Goal: Navigation & Orientation: Find specific page/section

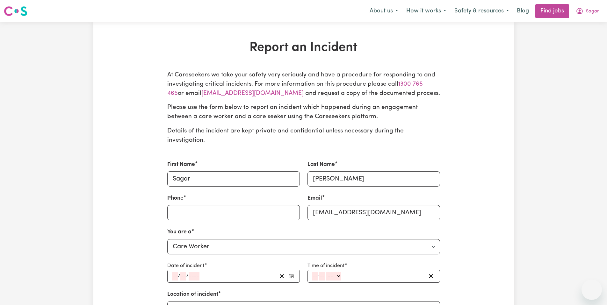
select select "care worker"
click at [582, 12] on icon "My Account" at bounding box center [580, 11] width 8 height 8
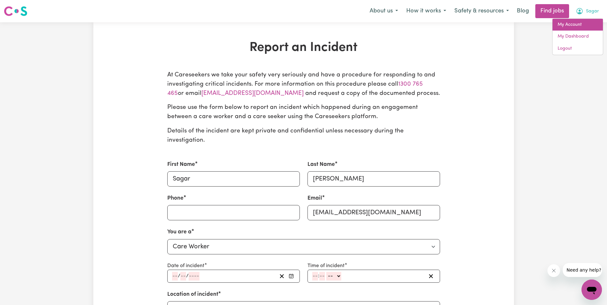
click at [562, 23] on link "My Account" at bounding box center [578, 25] width 50 height 12
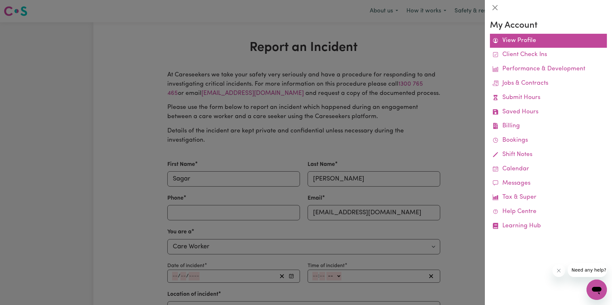
click at [501, 43] on link "View Profile" at bounding box center [548, 41] width 117 height 14
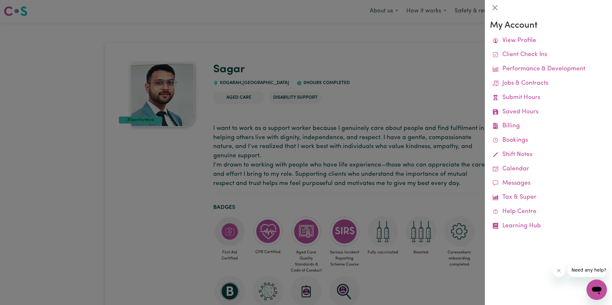
click at [431, 48] on div at bounding box center [306, 152] width 612 height 305
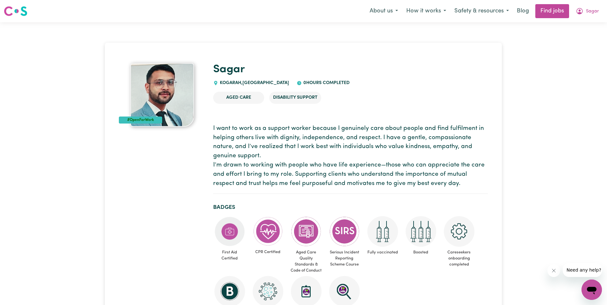
click at [19, 13] on img at bounding box center [16, 10] width 24 height 11
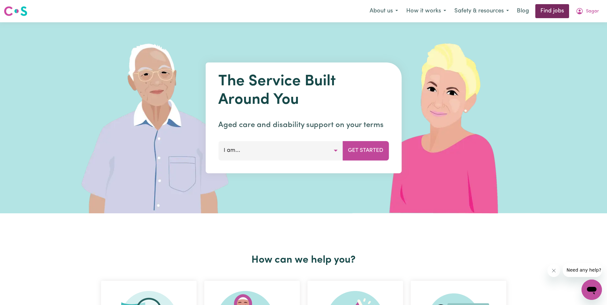
click at [550, 11] on link "Find jobs" at bounding box center [553, 11] width 34 height 14
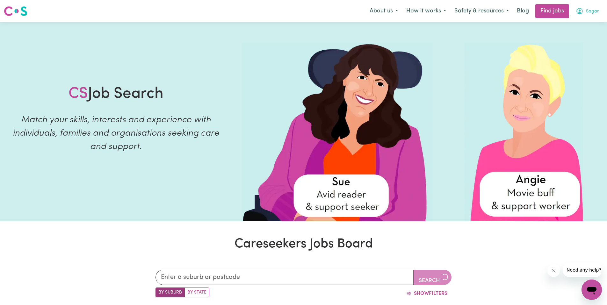
click at [582, 13] on icon "My Account" at bounding box center [580, 11] width 6 height 6
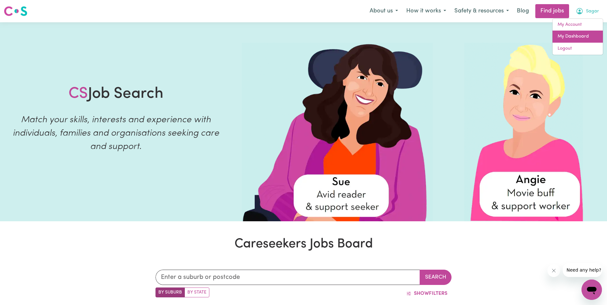
click at [569, 35] on link "My Dashboard" at bounding box center [578, 37] width 50 height 12
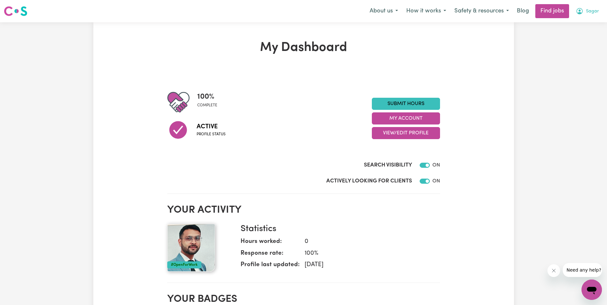
click at [586, 15] on button "Sagar" at bounding box center [588, 10] width 32 height 13
click at [566, 27] on link "My Account" at bounding box center [578, 25] width 50 height 12
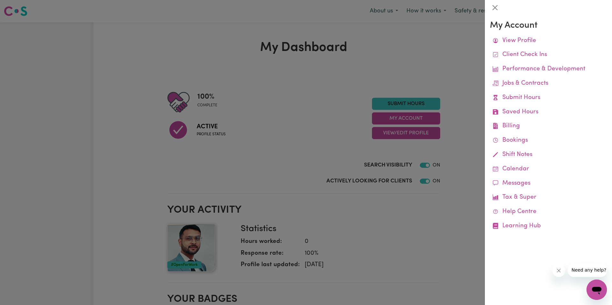
click at [468, 53] on div at bounding box center [306, 152] width 612 height 305
